Goal: Task Accomplishment & Management: Manage account settings

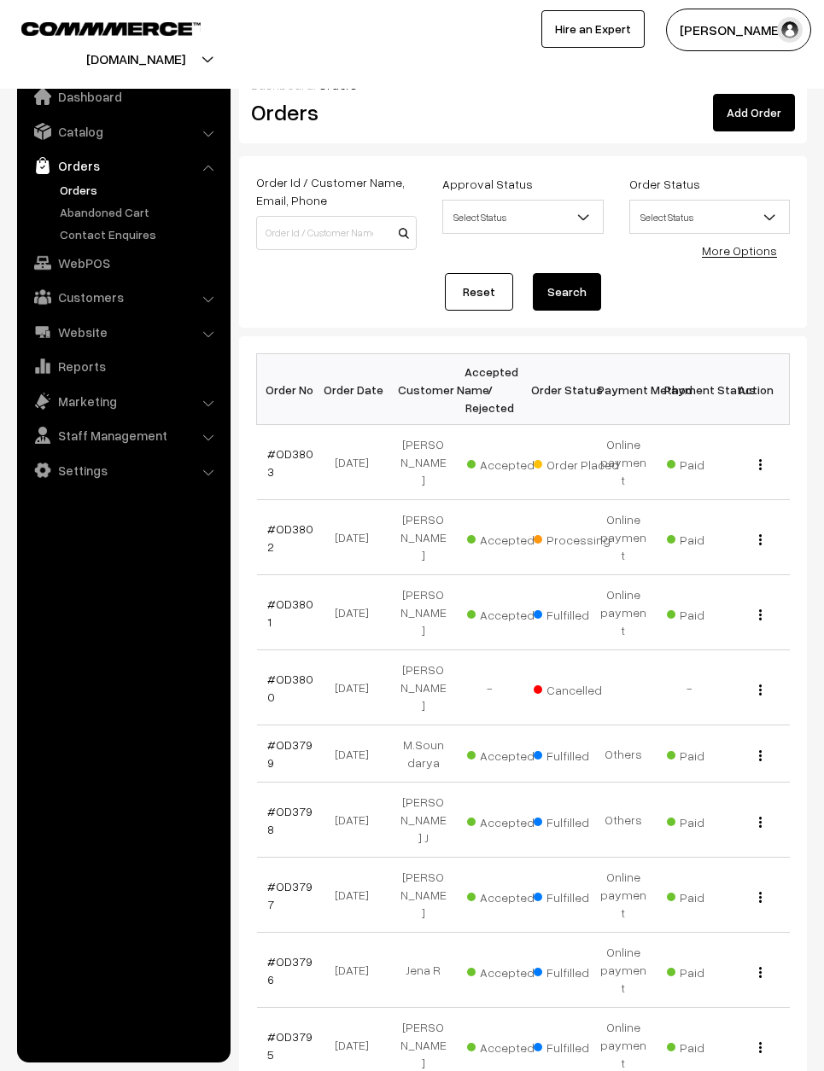
click at [480, 294] on link "Reset" at bounding box center [479, 292] width 68 height 38
click at [471, 283] on link "Reset" at bounding box center [479, 292] width 68 height 38
click at [300, 446] on link "#OD3803" at bounding box center [290, 462] width 46 height 32
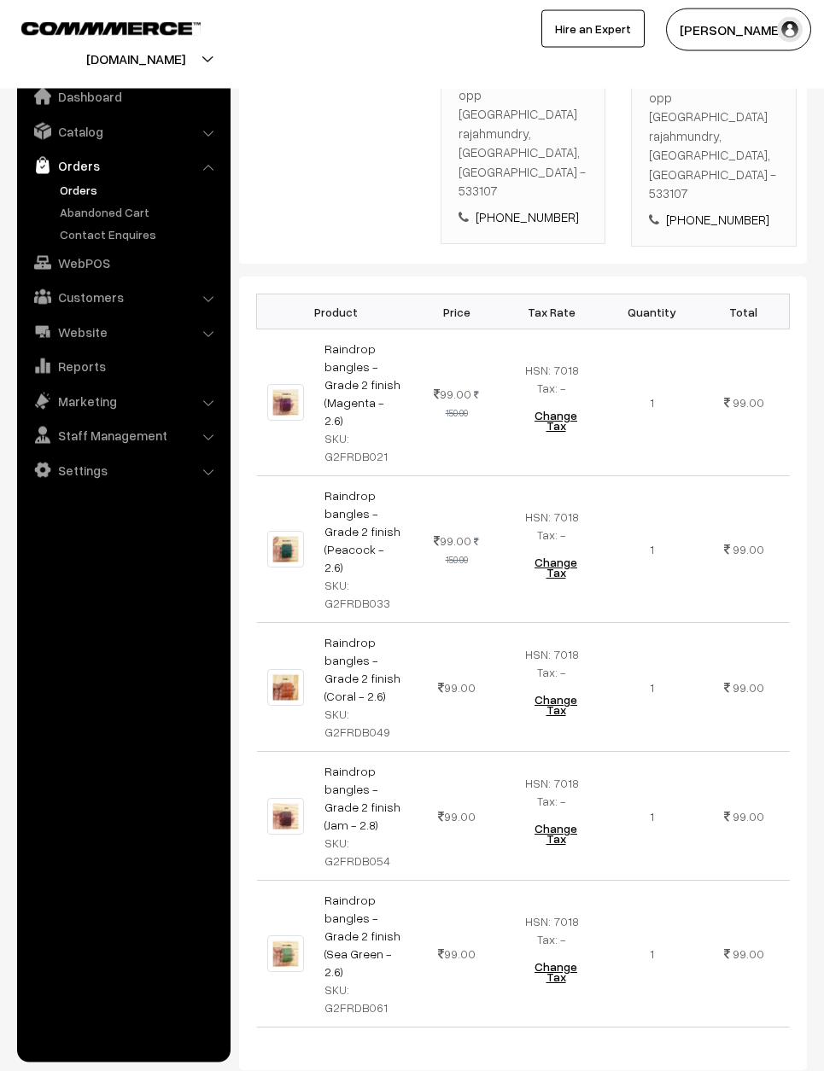
scroll to position [516, 0]
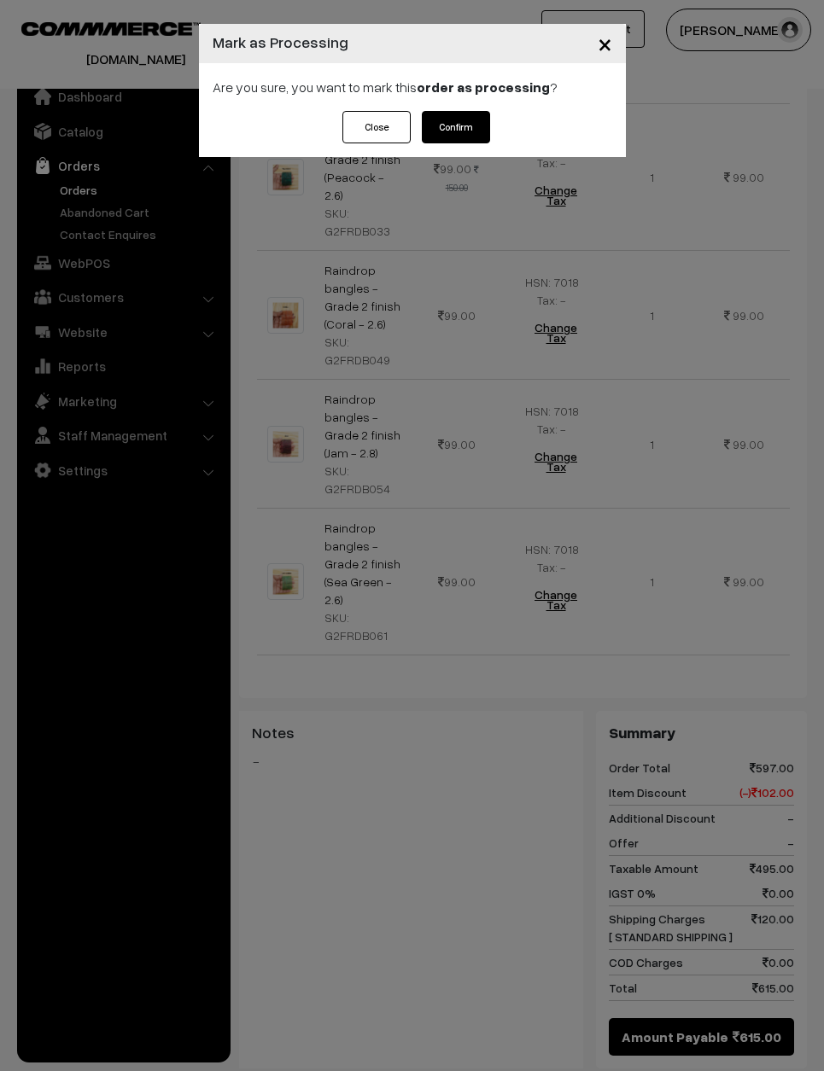
click at [487, 114] on button "Confirm" at bounding box center [456, 127] width 68 height 32
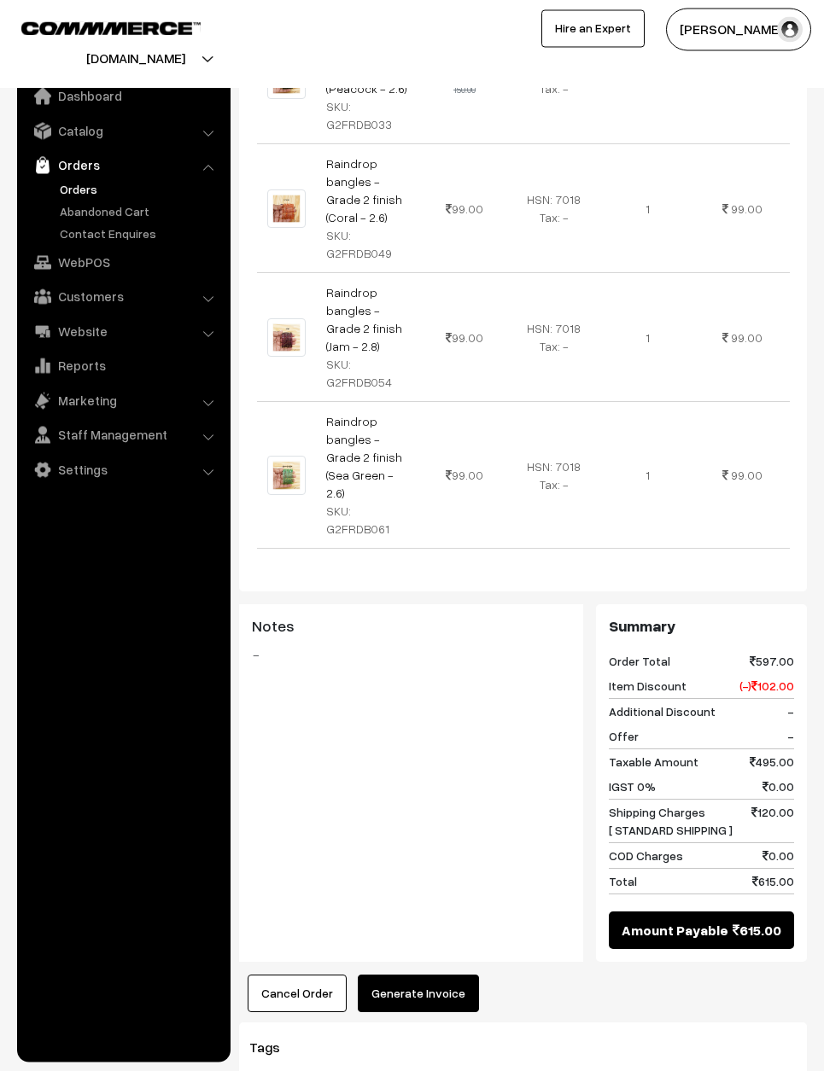
click at [417, 976] on button "Generate Invoice" at bounding box center [418, 995] width 121 height 38
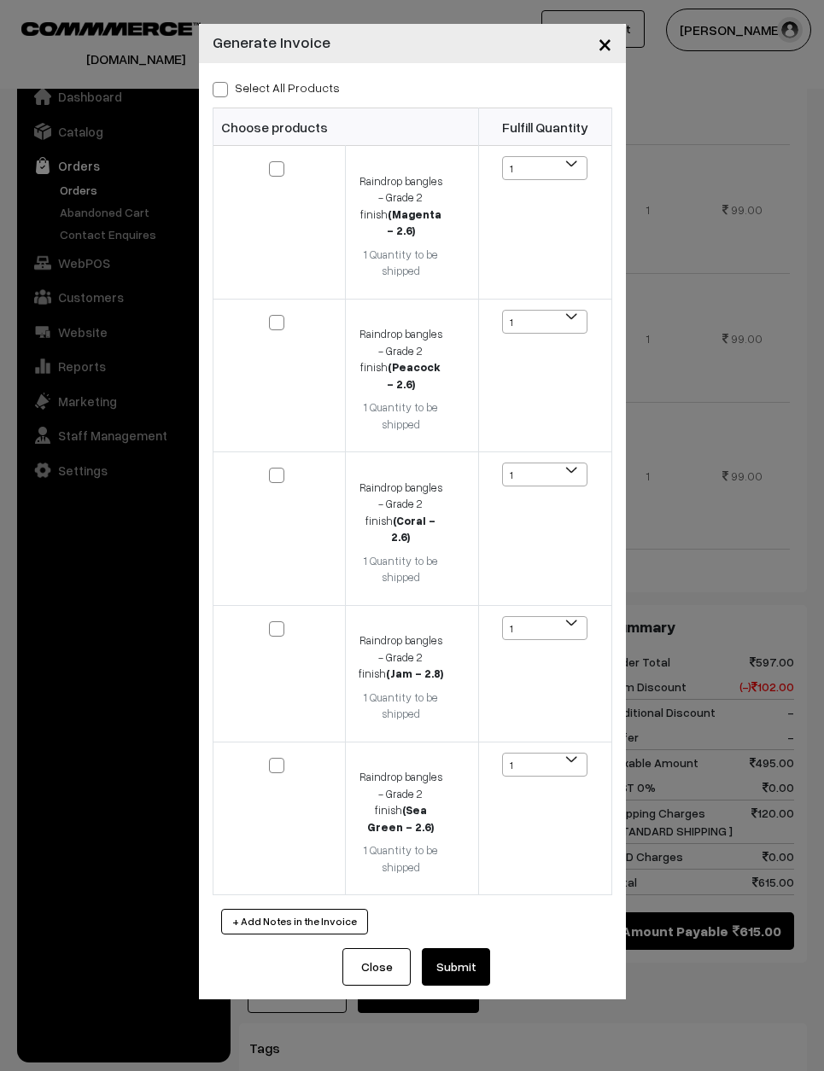
click at [268, 72] on div "Select All Products Choose products Fulfill Quantity 1 1 1 1 1" at bounding box center [412, 505] width 427 height 885
click at [224, 79] on label "Select All Products" at bounding box center [276, 88] width 127 height 18
click at [224, 81] on input "Select All Products" at bounding box center [218, 86] width 11 height 11
checkbox input "true"
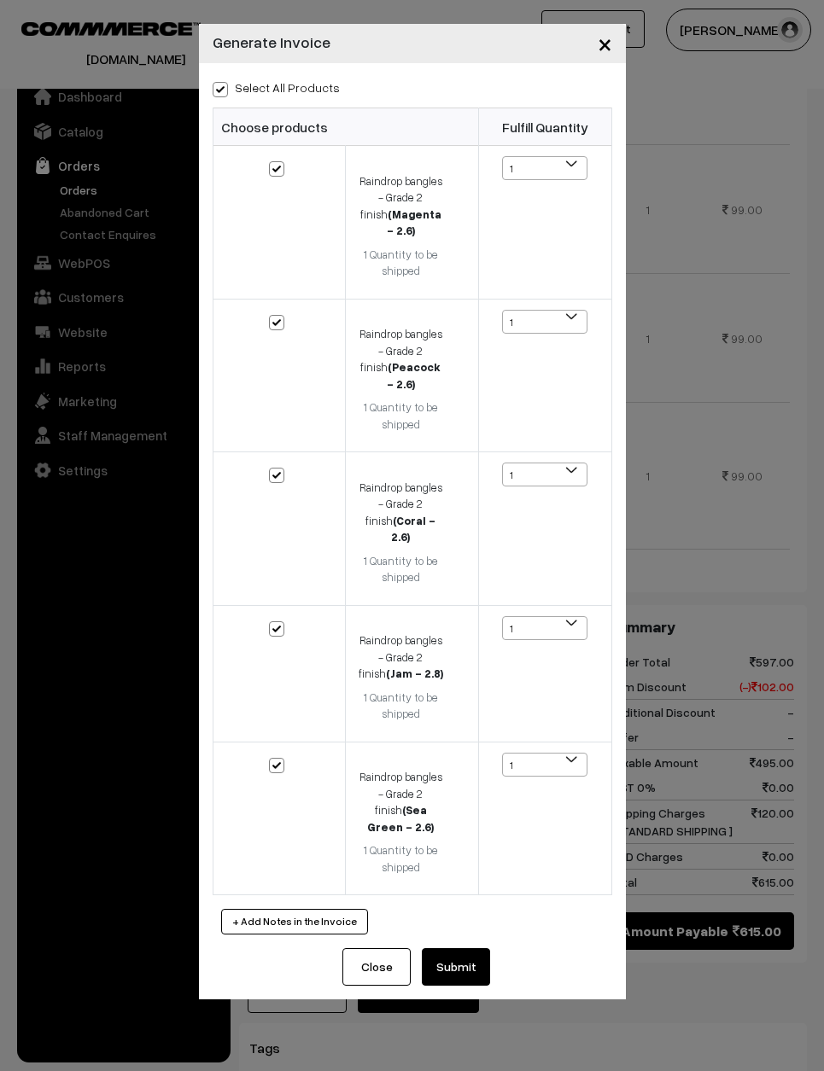
checkbox input "true"
click at [469, 948] on button "Submit" at bounding box center [456, 967] width 68 height 38
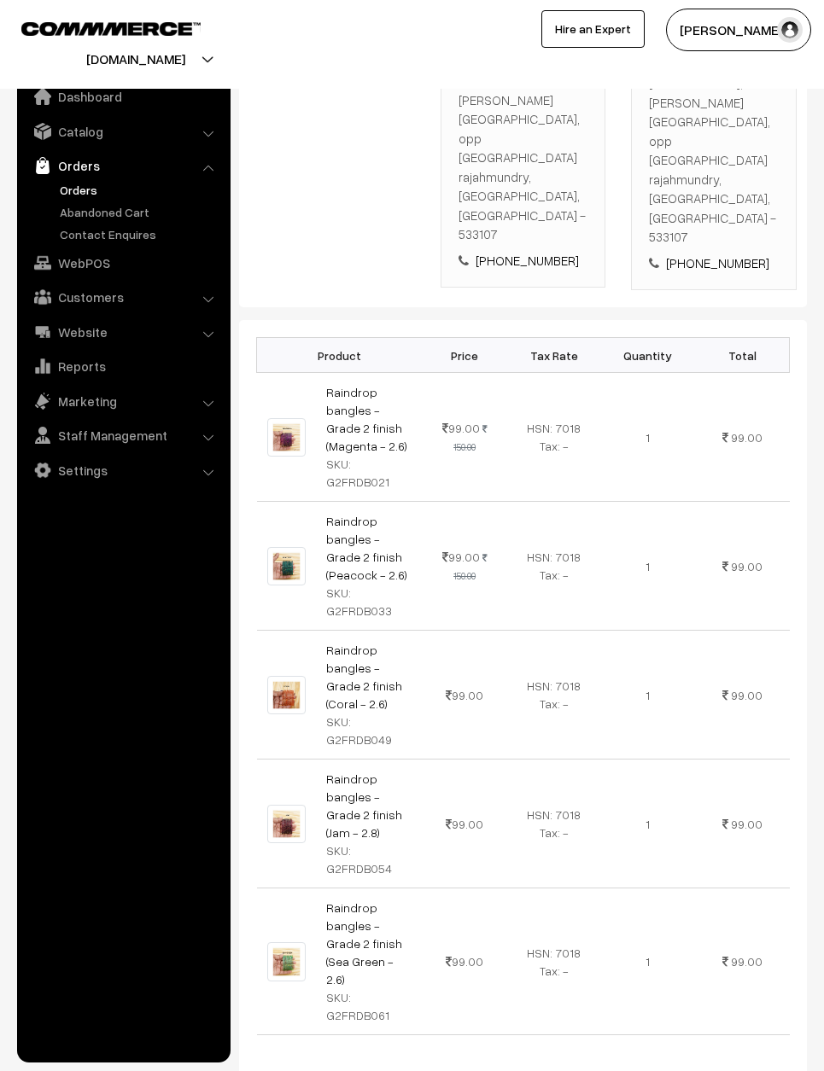
scroll to position [959, 0]
